Goal: Task Accomplishment & Management: Complete application form

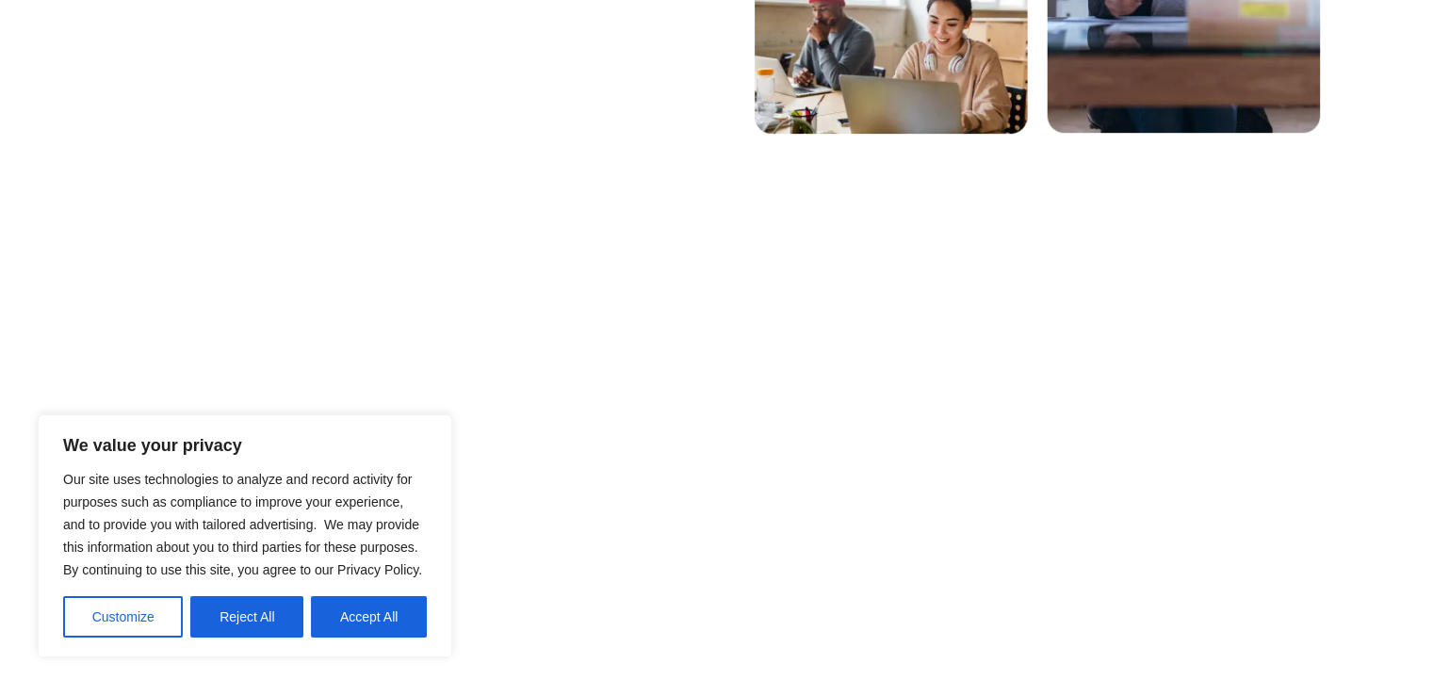
scroll to position [802, 0]
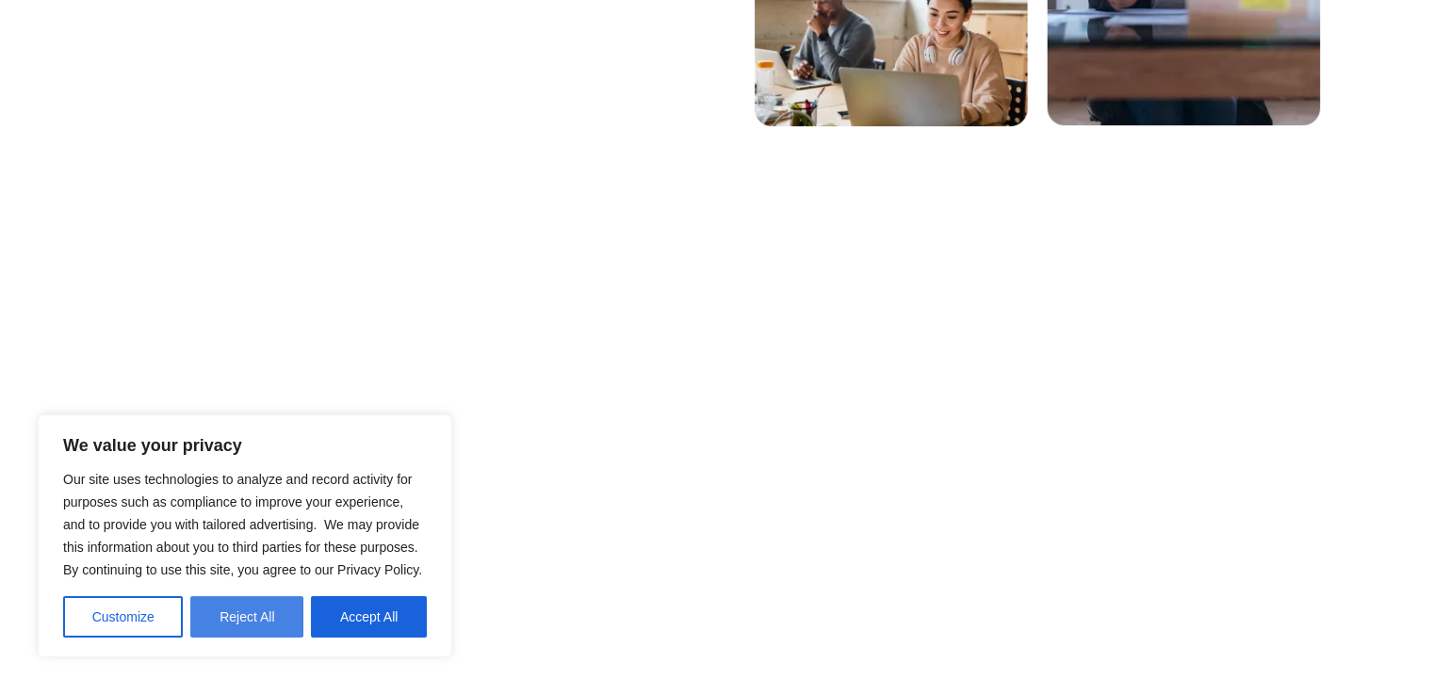
click at [232, 611] on button "Reject All" at bounding box center [246, 616] width 113 height 41
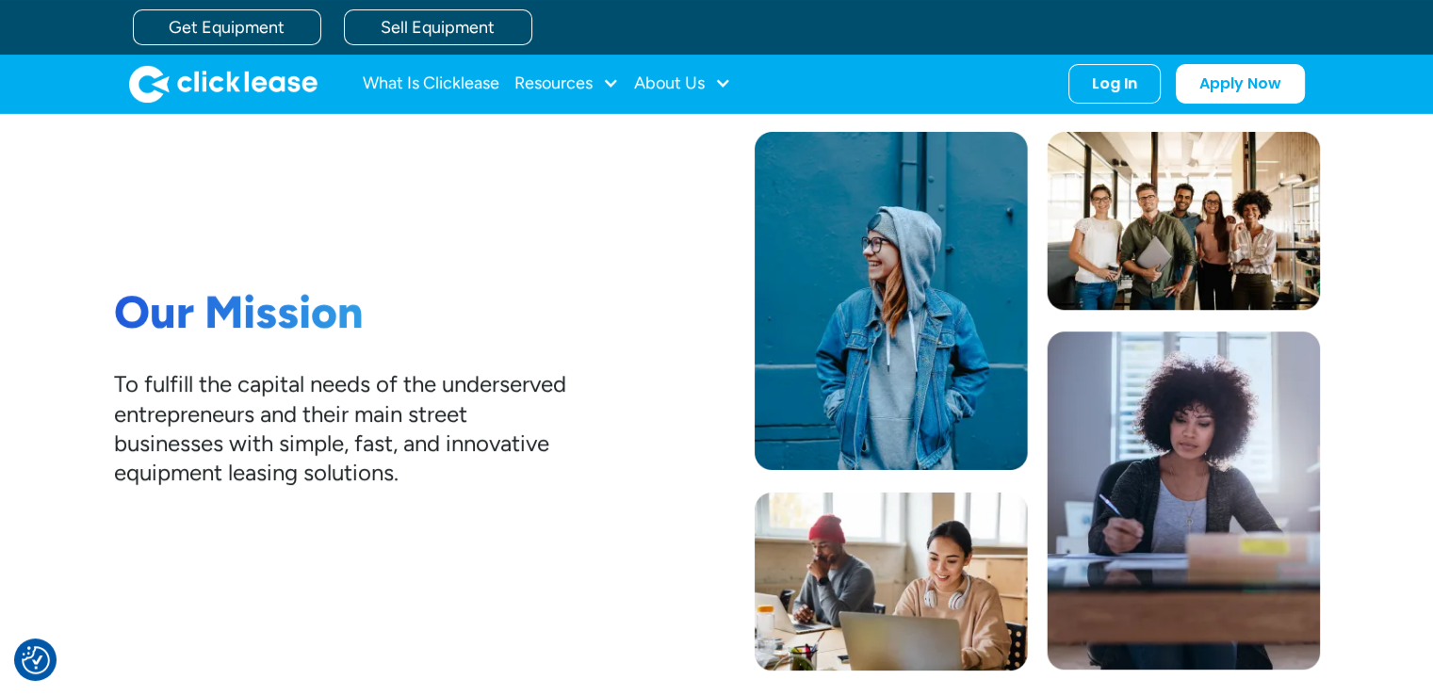
scroll to position [0, 0]
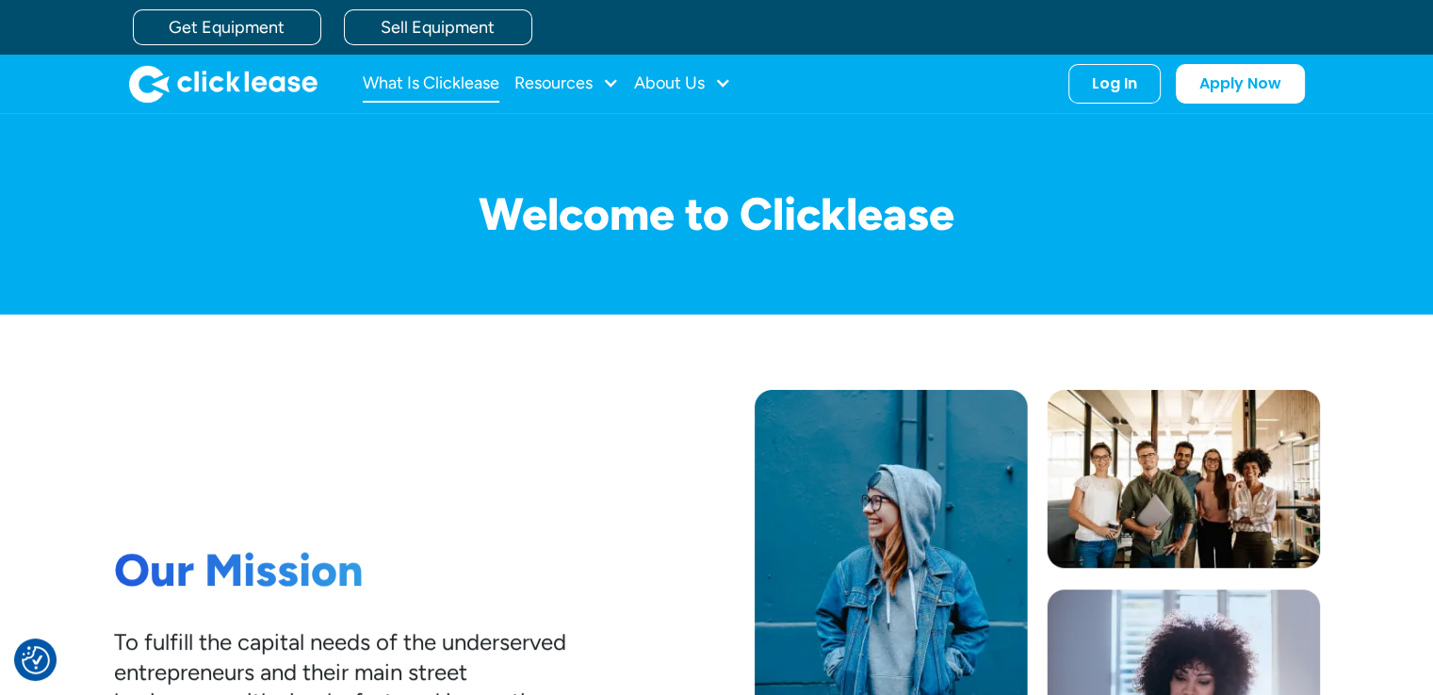
click at [388, 80] on link "What Is Clicklease" at bounding box center [431, 84] width 137 height 38
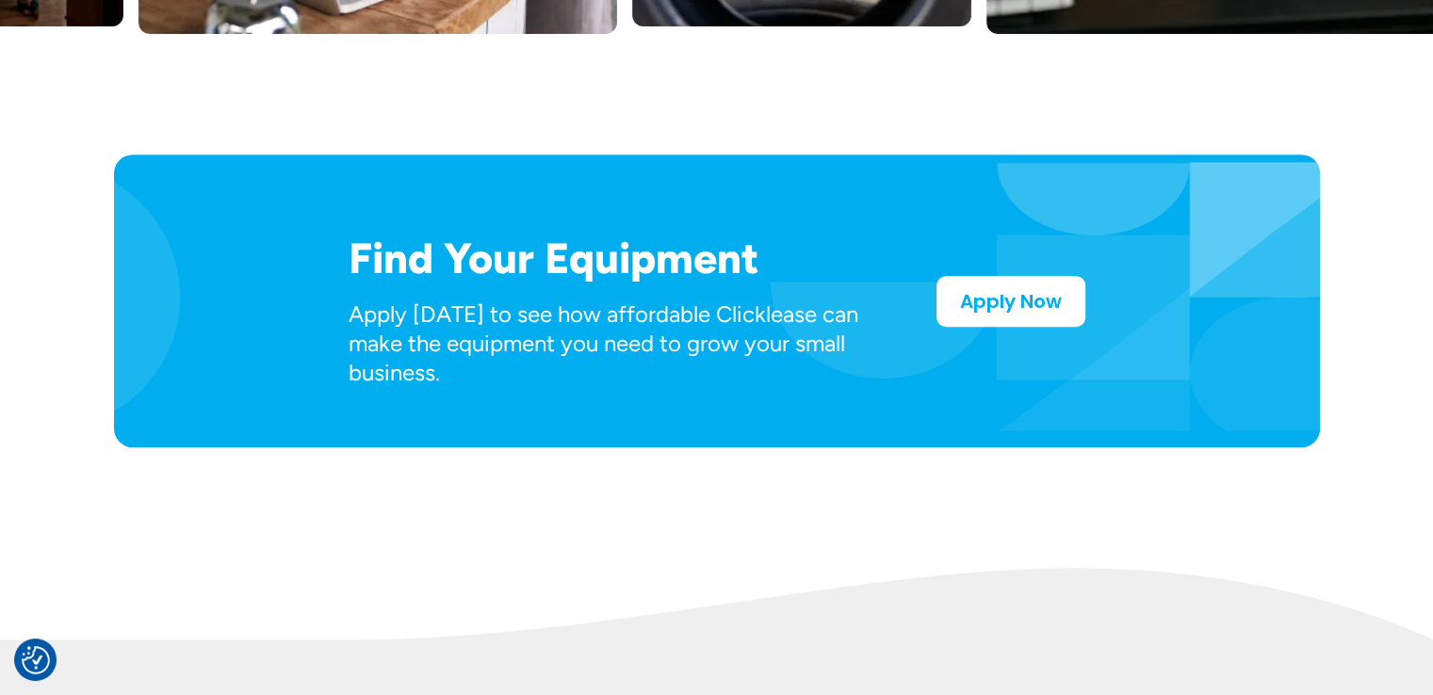
scroll to position [956, 0]
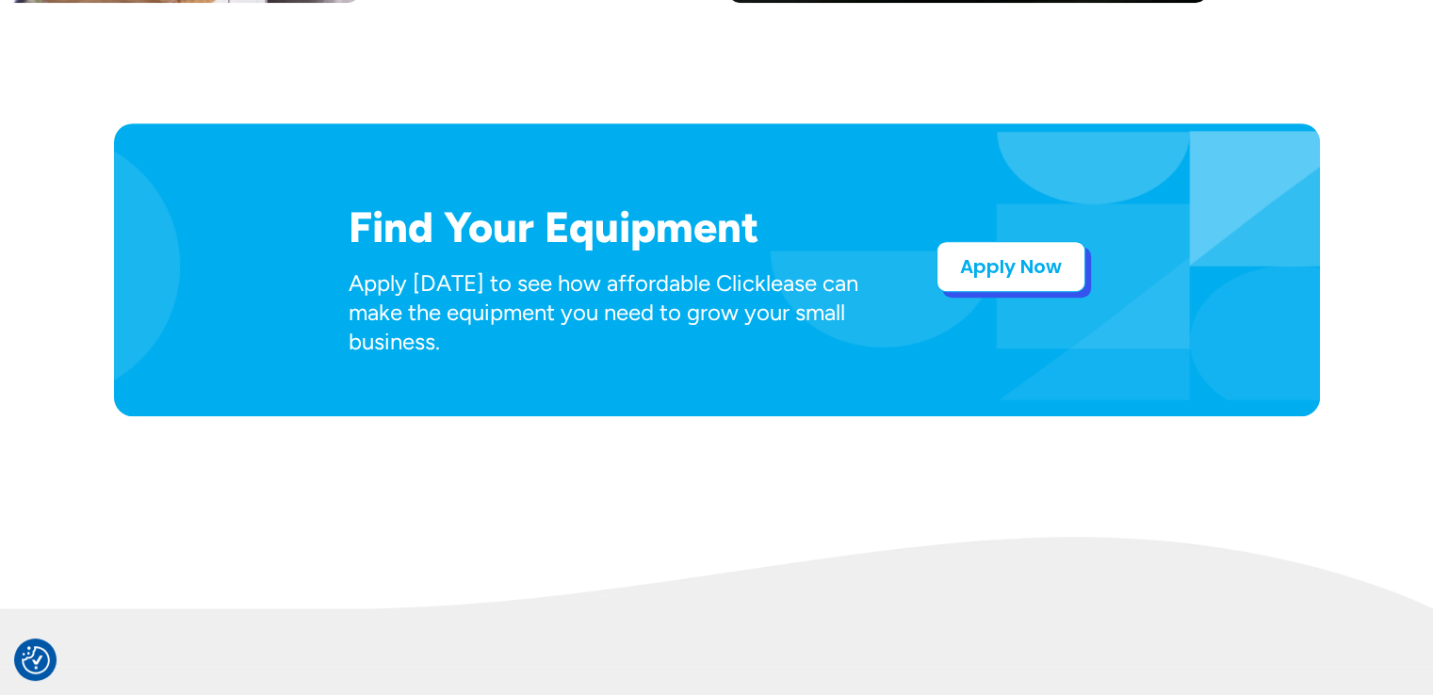
click at [987, 267] on link "Apply Now" at bounding box center [1010, 266] width 149 height 51
